Goal: Task Accomplishment & Management: Use online tool/utility

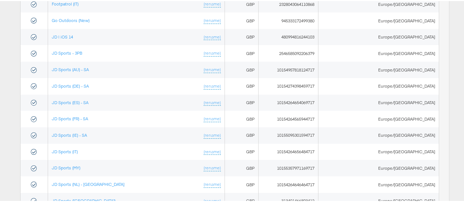
scroll to position [180, 0]
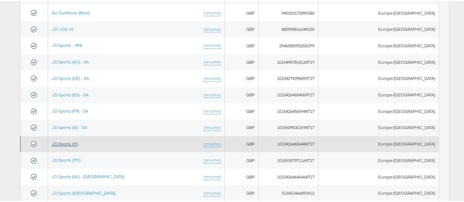
click at [76, 140] on link "JD Sports (IT)" at bounding box center [65, 142] width 26 height 5
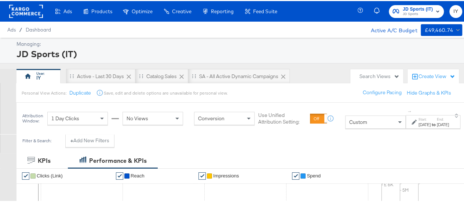
click at [367, 124] on div "Custom" at bounding box center [375, 121] width 60 height 12
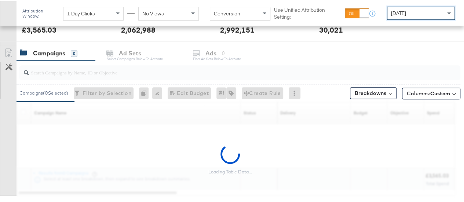
scroll to position [295, 0]
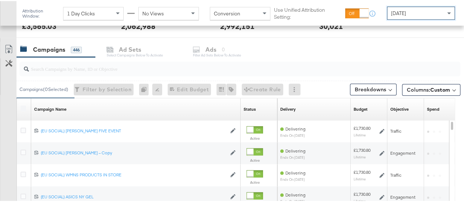
click at [158, 69] on input "search" at bounding box center [225, 65] width 393 height 14
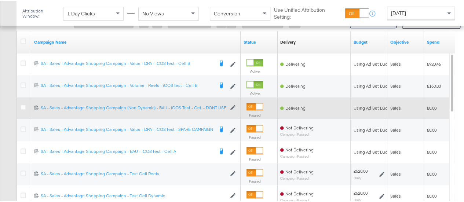
scroll to position [310, 0]
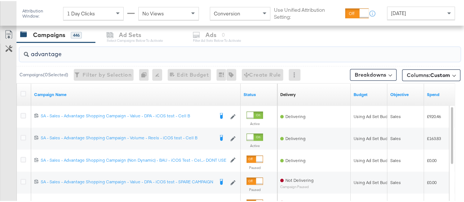
drag, startPoint x: 17, startPoint y: 52, endPoint x: 0, endPoint y: 50, distance: 16.9
click at [0, 50] on div "advantage Campaigns ( 0 Selected) Filter by Selection Filter 0 campaigns 0 Rena…" at bounding box center [230, 171] width 460 height 261
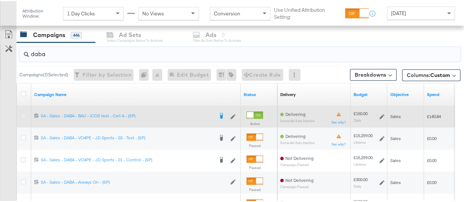
type input "daba"
click at [24, 114] on icon at bounding box center [23, 114] width 5 height 5
click at [0, 0] on input "checkbox" at bounding box center [0, 0] width 0 height 0
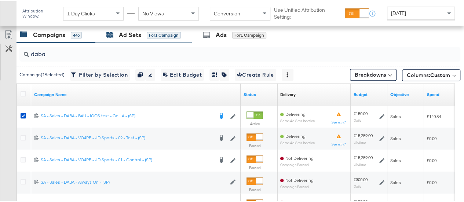
click at [133, 32] on div "Ad Sets" at bounding box center [130, 34] width 22 height 8
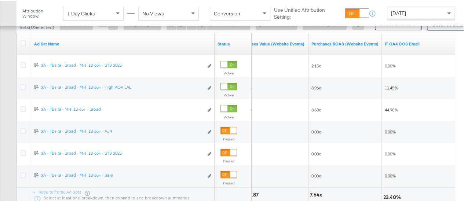
scroll to position [361, 0]
